Goal: Information Seeking & Learning: Find specific fact

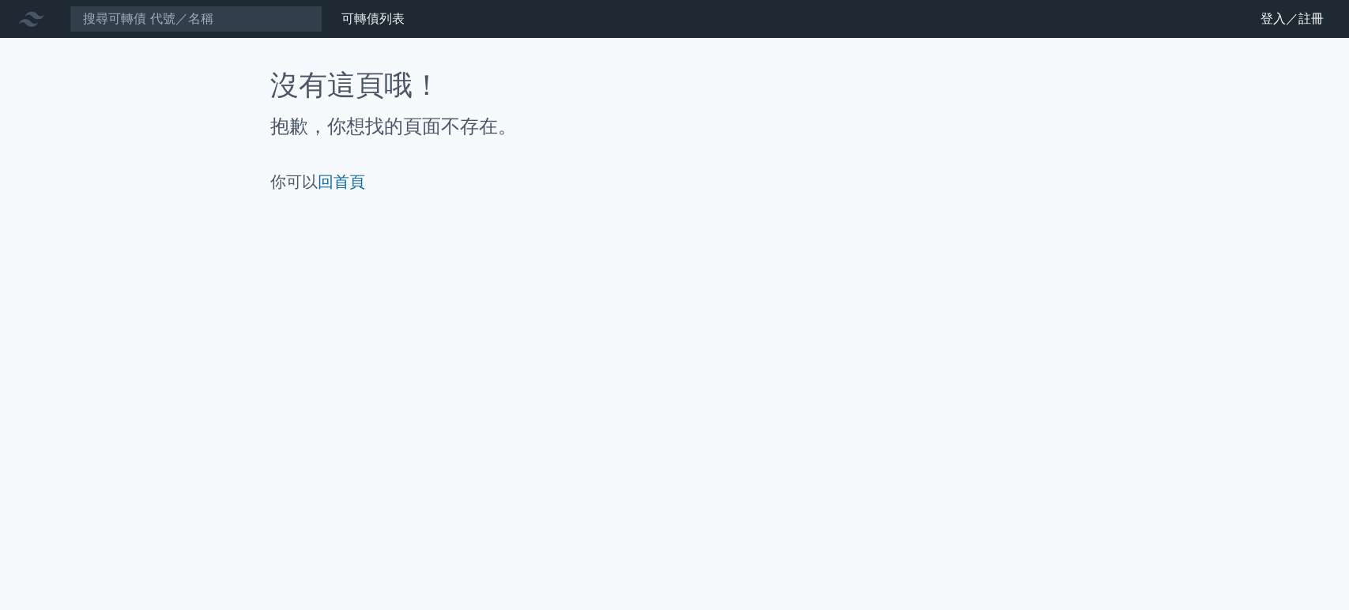
drag, startPoint x: 0, startPoint y: 0, endPoint x: 1026, endPoint y: 144, distance: 1036.5
click at [1026, 144] on div "沒有這頁哦！ 抱歉，你想找的頁面不存在。 你可以 回首頁" at bounding box center [674, 131] width 809 height 123
click at [1323, 25] on link "登入／註冊" at bounding box center [1292, 18] width 89 height 25
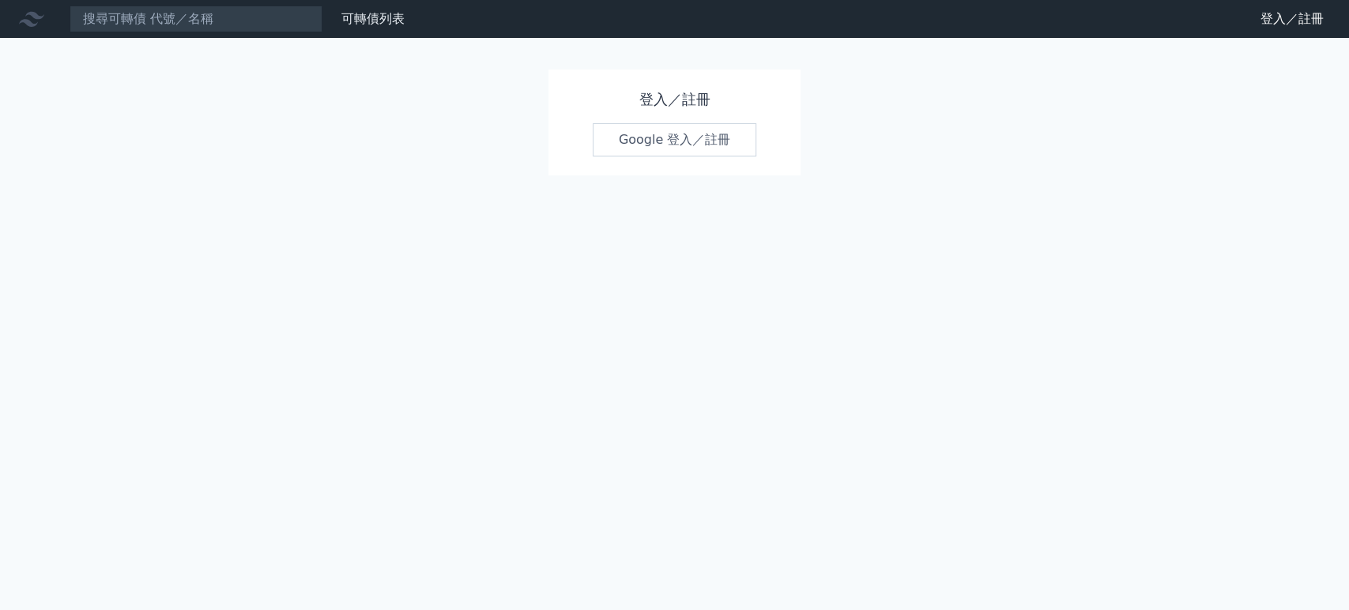
click at [677, 138] on link "Google 登入／註冊" at bounding box center [675, 139] width 164 height 33
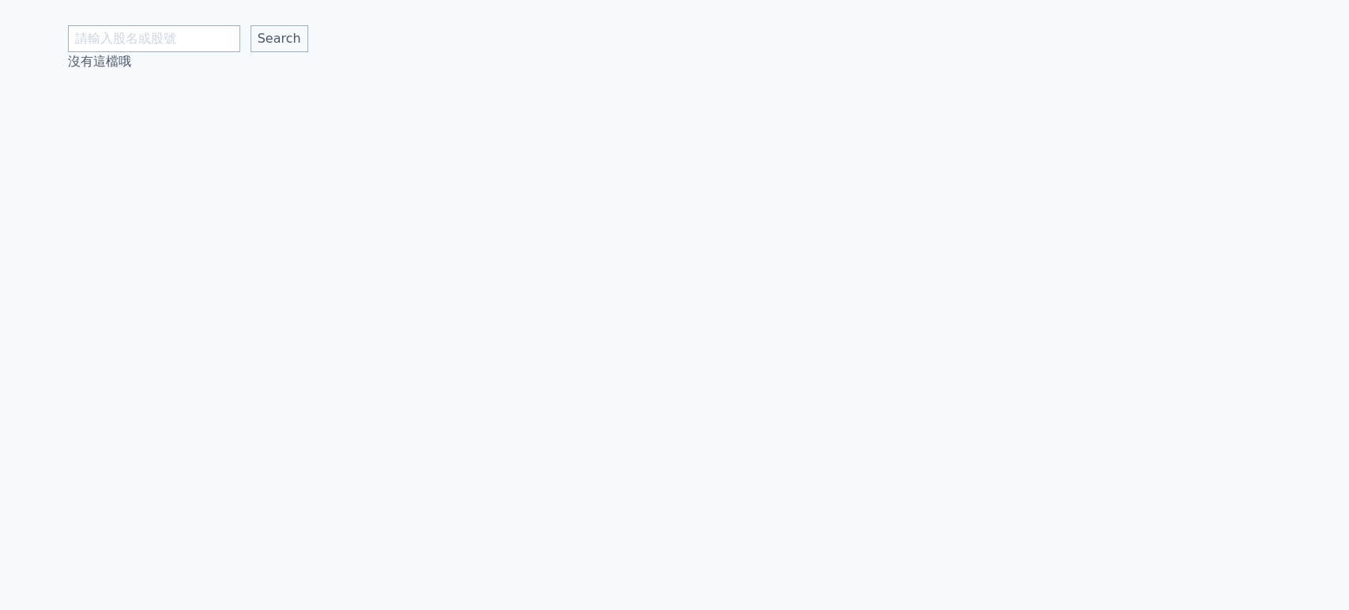
click at [130, 47] on input "text" at bounding box center [154, 38] width 172 height 27
type input "華懋"
click at [276, 29] on input "Search" at bounding box center [279, 38] width 58 height 27
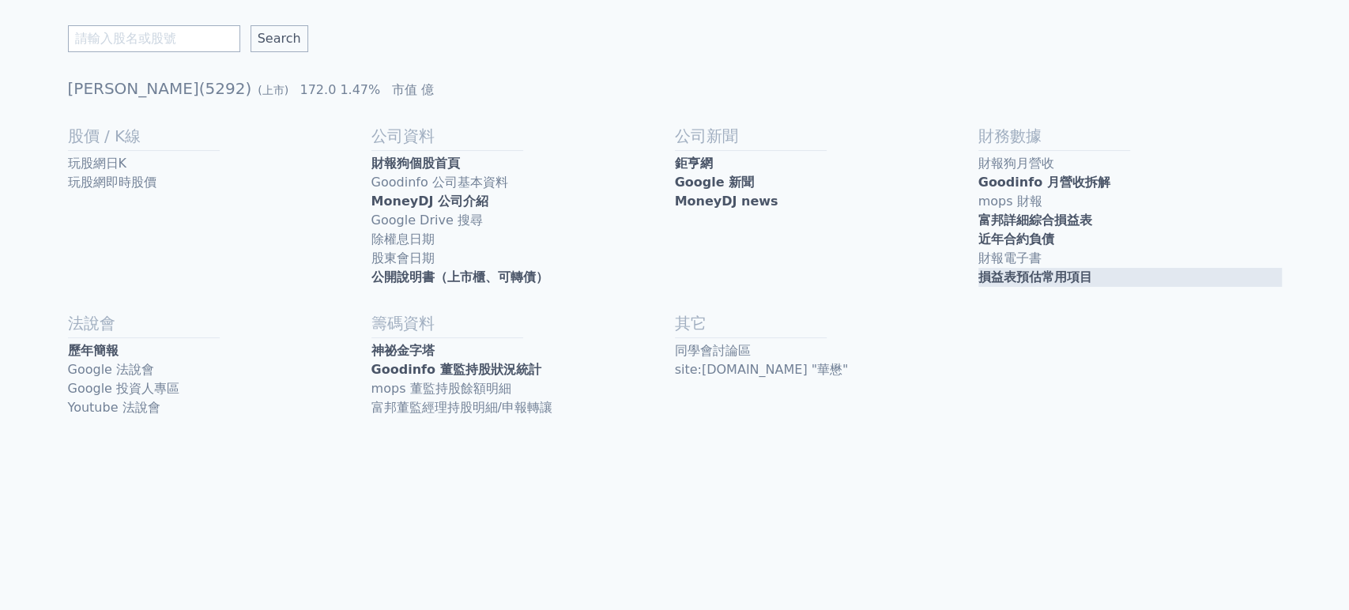
click at [981, 276] on link "損益表預估常用項目" at bounding box center [1129, 277] width 303 height 19
click at [1013, 233] on link "近年合約負債" at bounding box center [1129, 239] width 303 height 19
click at [461, 168] on link "財報狗個股首頁" at bounding box center [522, 163] width 303 height 19
click at [1023, 237] on link "近年合約負債" at bounding box center [1129, 239] width 303 height 19
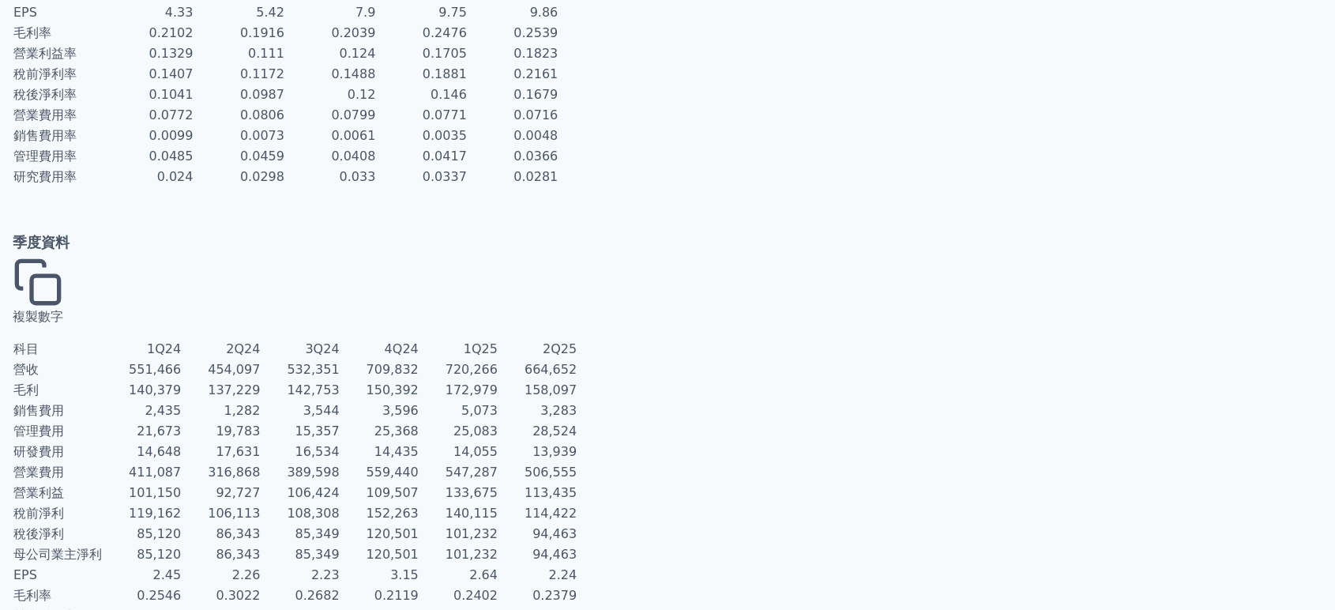
scroll to position [333, 0]
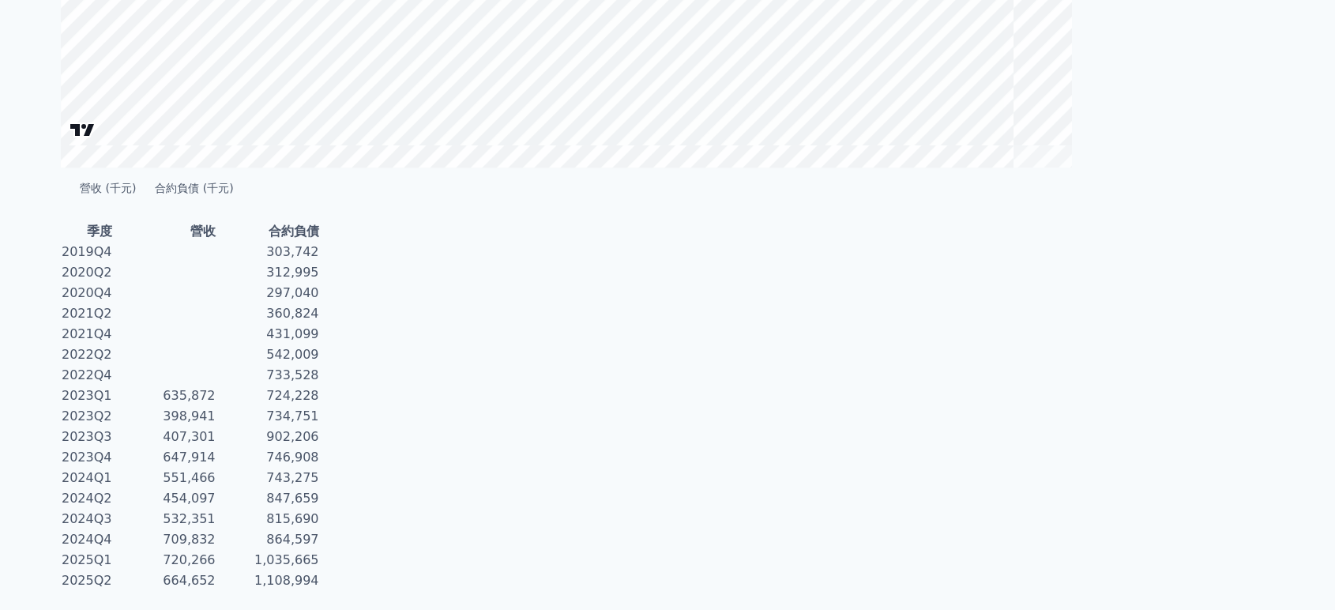
scroll to position [651, 0]
drag, startPoint x: 417, startPoint y: 276, endPoint x: 493, endPoint y: 360, distance: 113.6
click at [493, 360] on div "[PERSON_NAME](5292)合約負債 營收與合約負債關係圖 2023Q4 營收: 647,914 千元 合約負債: 746,908 千元 營收 (千…" at bounding box center [668, 3] width 1214 height 1214
click at [85, 303] on td "2020Q4" at bounding box center [87, 293] width 52 height 21
drag, startPoint x: 55, startPoint y: 278, endPoint x: 500, endPoint y: 552, distance: 522.2
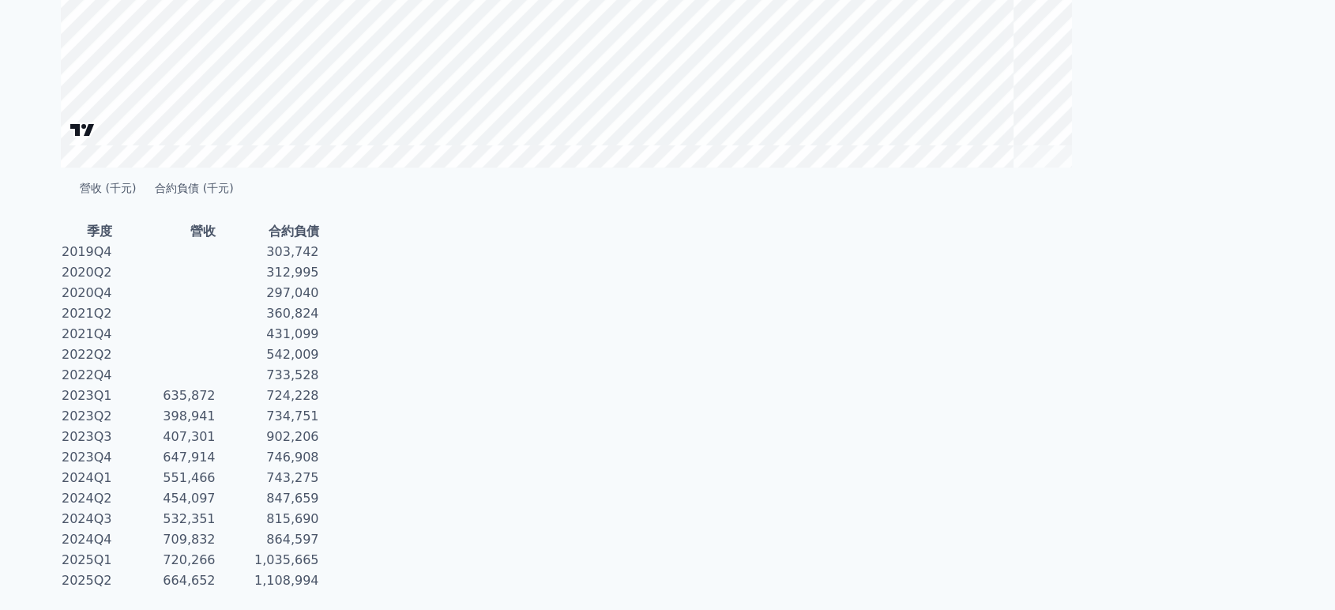
click at [500, 552] on div "[PERSON_NAME](5292)合約負債 營收與合約負債關係圖 2023Q4 營收: 647,914 千元 合約負債: 746,908 千元 營收 (千…" at bounding box center [667, 3] width 1335 height 1214
copy div
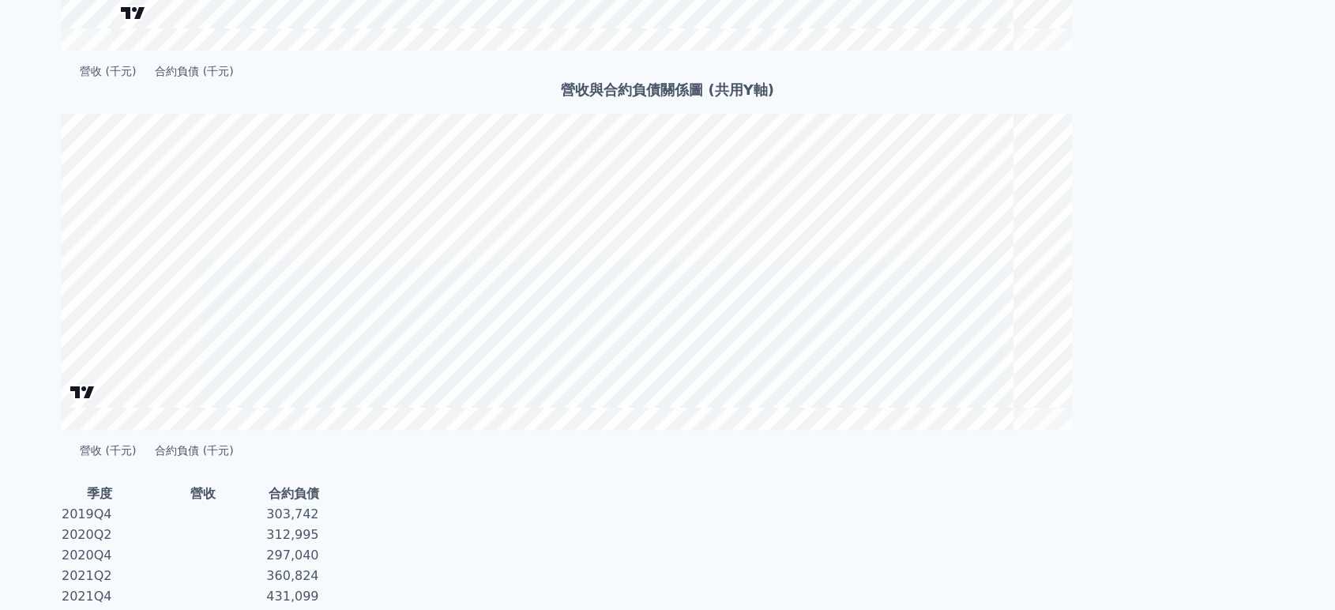
scroll to position [299, 0]
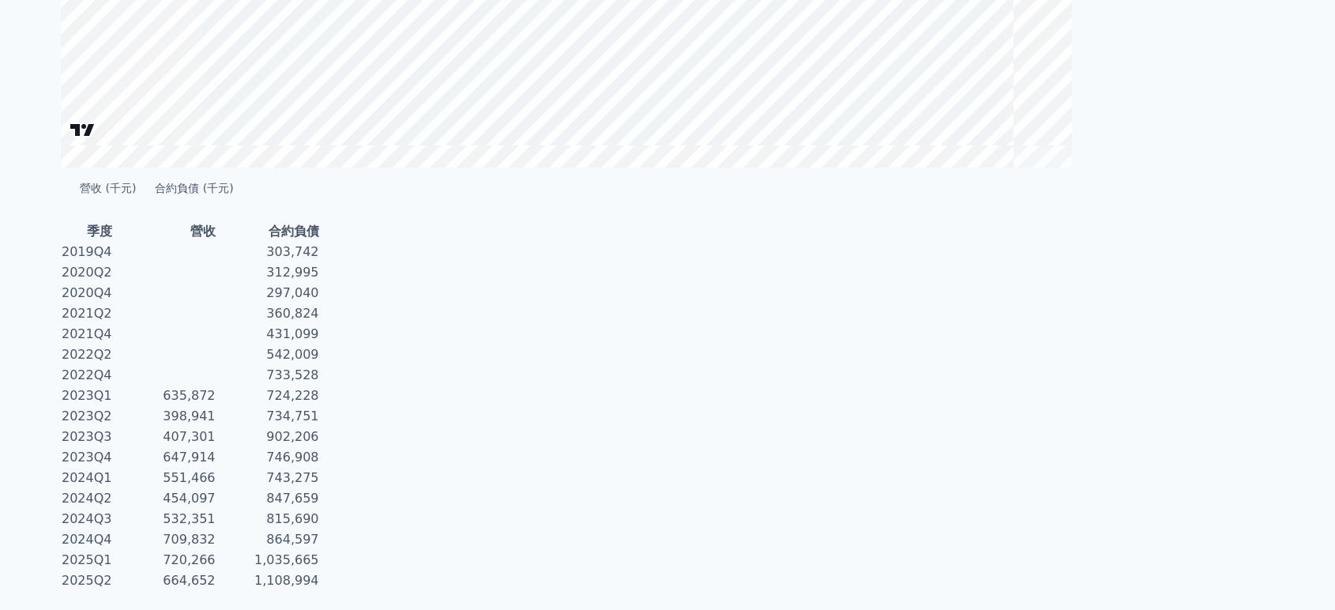
scroll to position [651, 0]
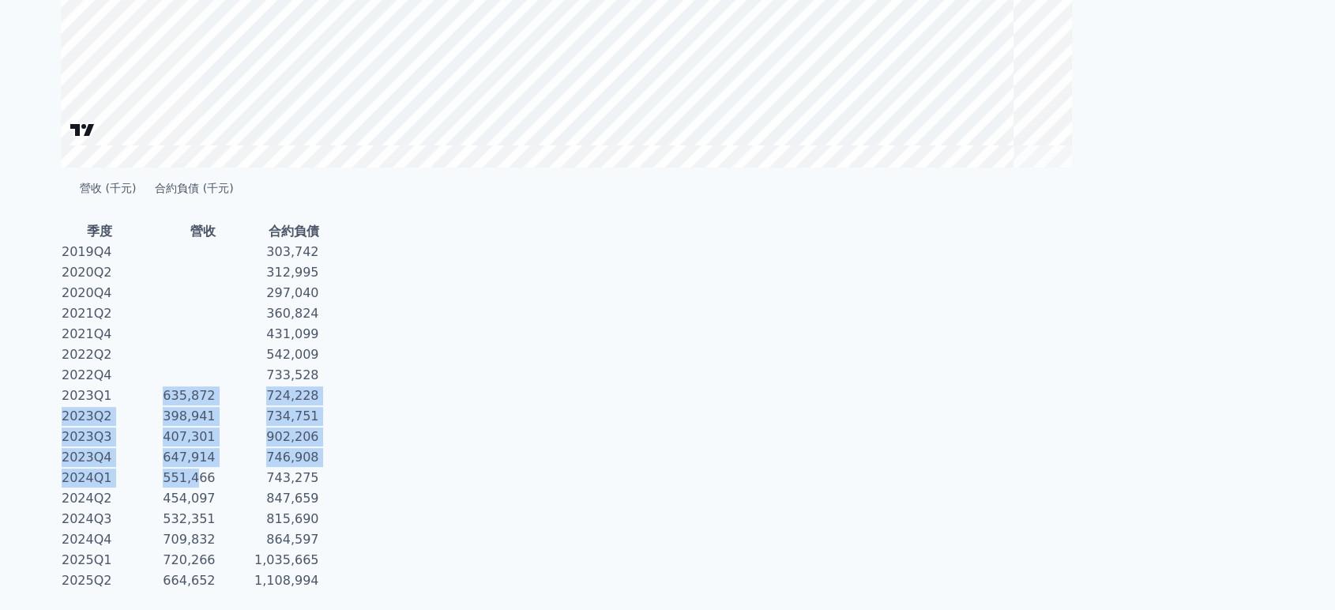
drag, startPoint x: 258, startPoint y: 406, endPoint x: 289, endPoint y: 483, distance: 82.9
click at [289, 483] on tbody "2019Q4 303,742 2020Q2 312,995 2020Q4 297,040 2021Q2 360,824 2021Q4 431,099 2022…" at bounding box center [190, 416] width 259 height 349
click at [320, 427] on td "734,751" at bounding box center [269, 416] width 104 height 21
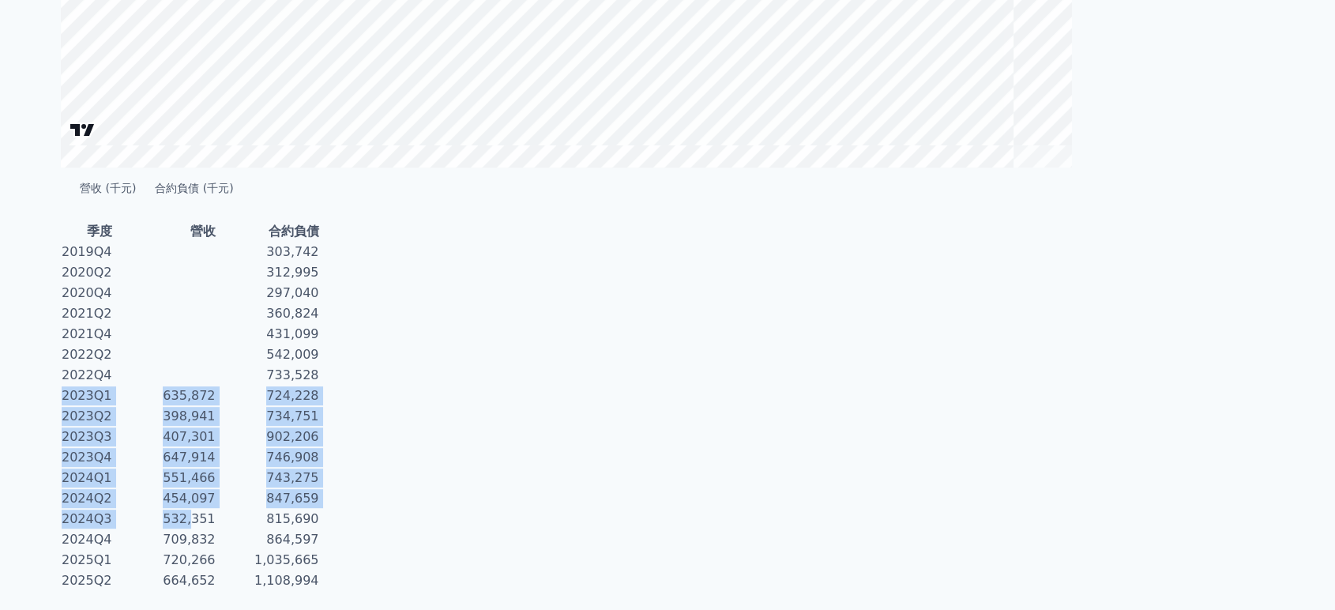
drag, startPoint x: 63, startPoint y: 408, endPoint x: 281, endPoint y: 533, distance: 250.6
click at [281, 533] on tbody "2019Q4 303,742 2020Q2 312,995 2020Q4 297,040 2021Q2 360,824 2021Q4 431,099 2022…" at bounding box center [190, 416] width 259 height 349
click at [313, 488] on td "743,275" at bounding box center [269, 478] width 104 height 21
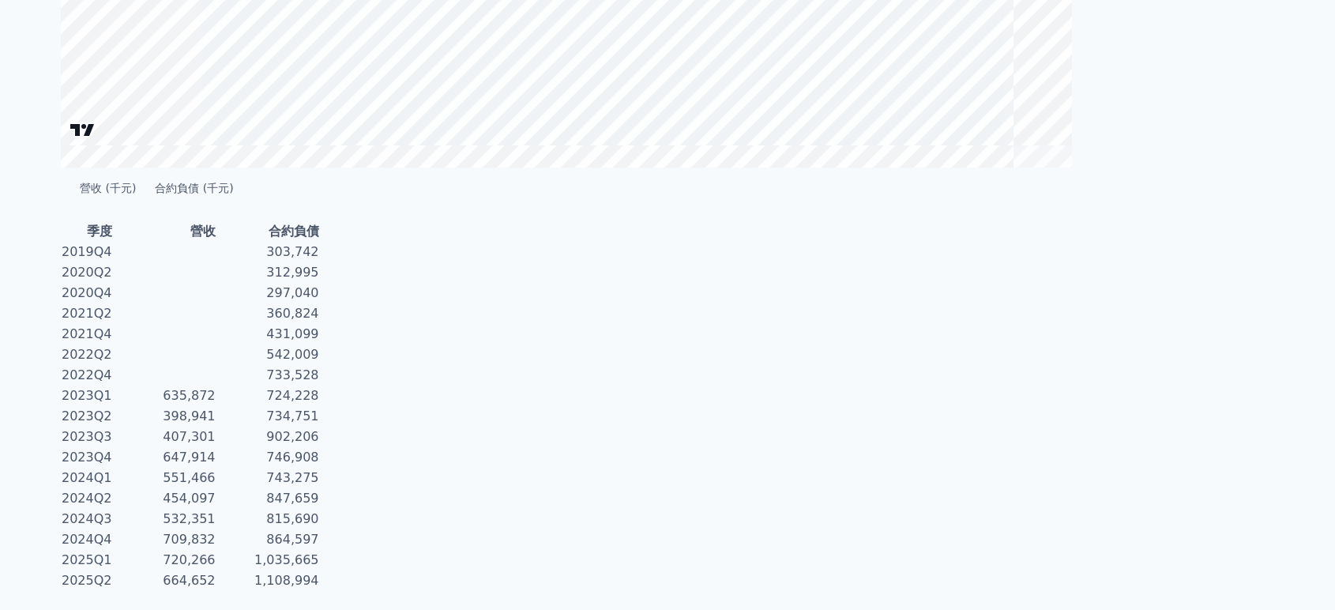
click at [217, 406] on td "635,872" at bounding box center [165, 396] width 104 height 21
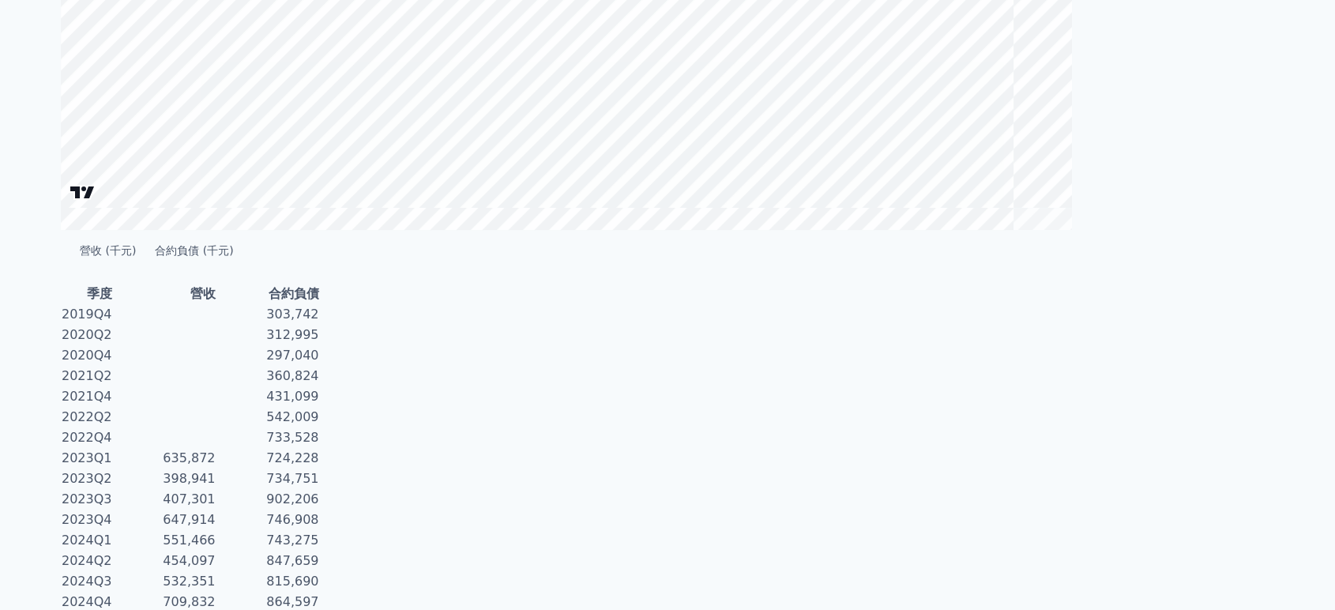
scroll to position [387, 0]
